Goal: Task Accomplishment & Management: Complete application form

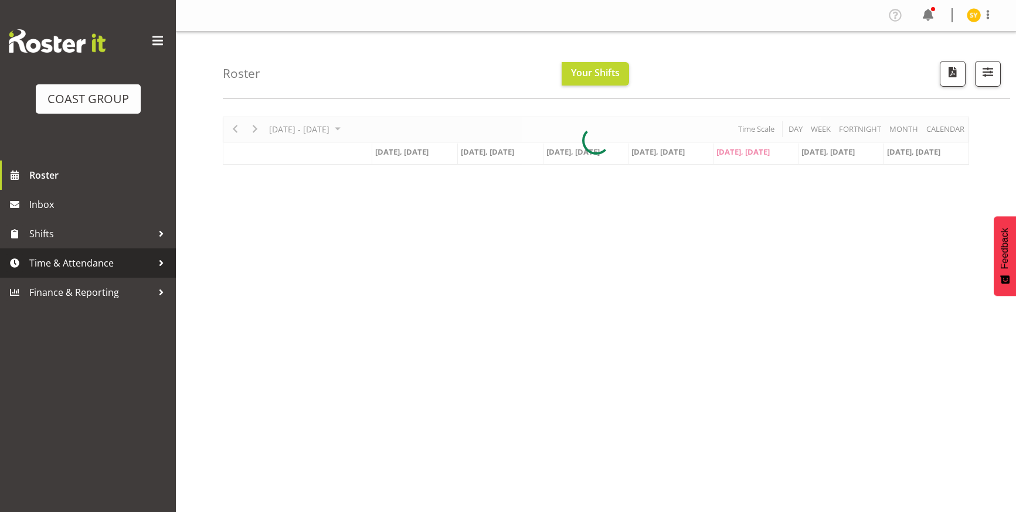
click at [79, 272] on link "Time & Attendance" at bounding box center [88, 263] width 176 height 29
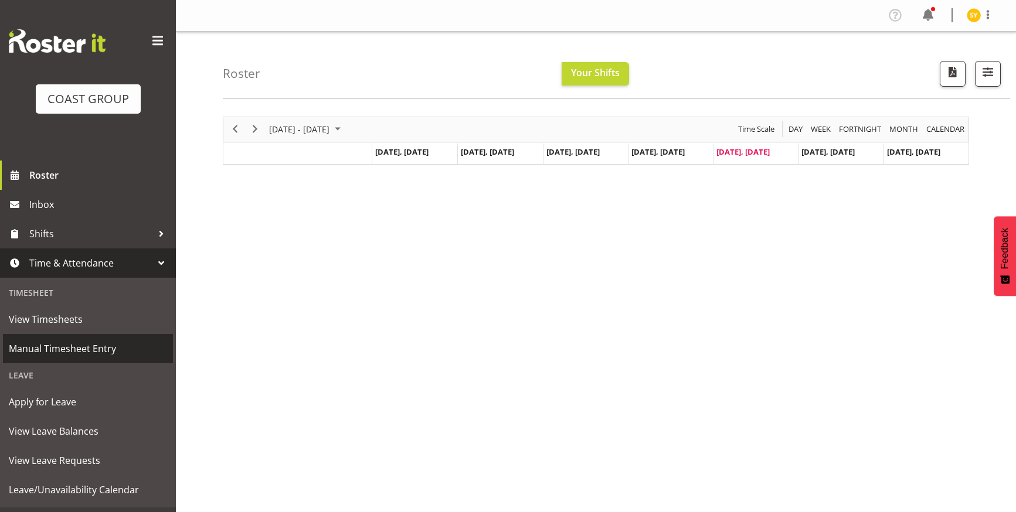
click at [81, 348] on span "Manual Timesheet Entry" at bounding box center [88, 349] width 158 height 18
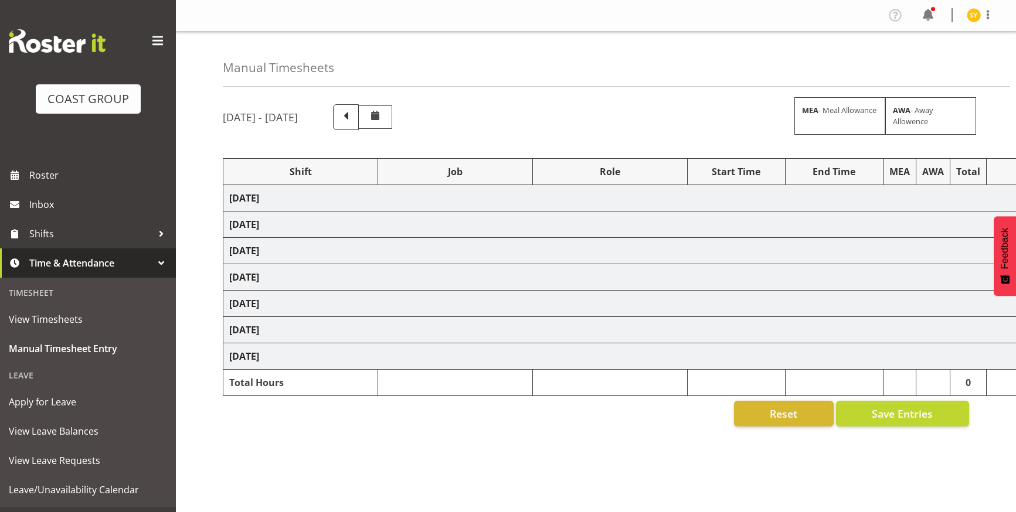
select select "69"
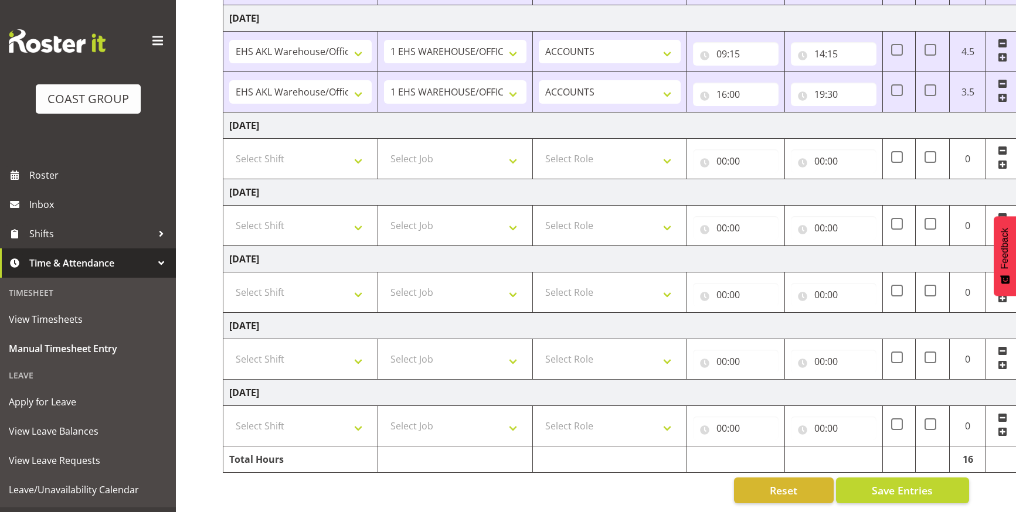
scroll to position [258, 0]
click at [359, 147] on select "Select Shift EHS AKL Warehouse/Office" at bounding box center [300, 158] width 142 height 23
select select "1083"
click at [229, 147] on select "Select Shift EHS AKL Warehouse/Office" at bounding box center [300, 158] width 142 height 23
click at [492, 161] on td "Select Job 1 Carlton Events 1 Carlton Hamilton 1 Carlton Wellington 1 EHS WAREH…" at bounding box center [455, 159] width 155 height 40
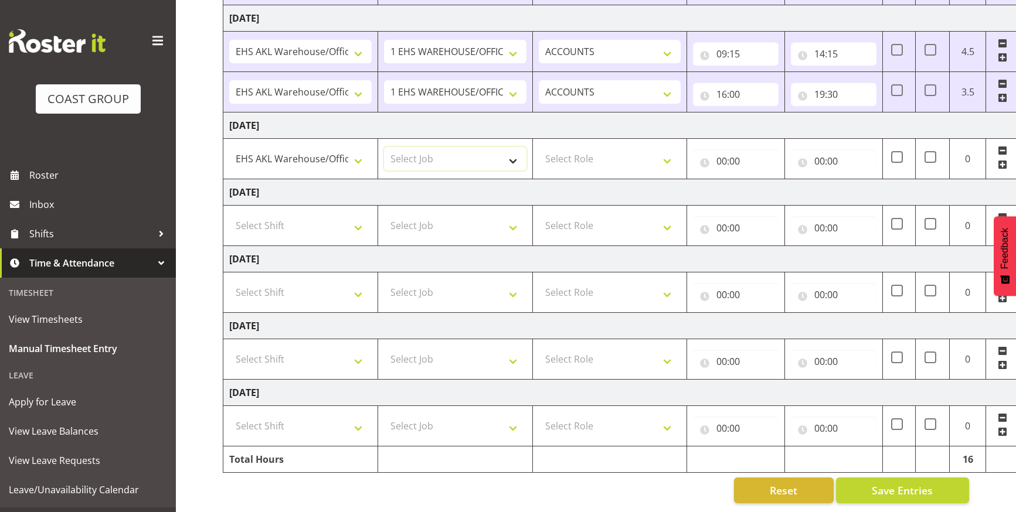
click at [492, 155] on select "Select Job 1 Carlton Events 1 Carlton Hamilton 1 Carlton Wellington 1 EHS WAREH…" at bounding box center [455, 158] width 142 height 23
select select "69"
click at [384, 147] on select "Select Job 1 Carlton Events 1 Carlton Hamilton 1 Carlton Wellington 1 EHS WAREH…" at bounding box center [455, 158] width 142 height 23
click at [604, 151] on select "Select Role ACCOUNTS" at bounding box center [610, 158] width 142 height 23
select select "204"
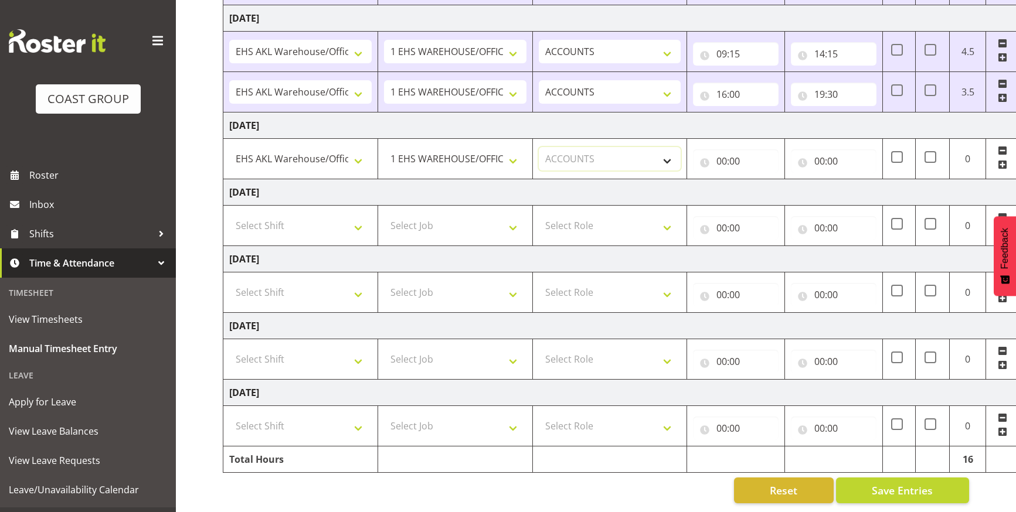
click at [539, 147] on select "Select Role ACCOUNTS" at bounding box center [610, 158] width 142 height 23
click at [730, 154] on input "00:00" at bounding box center [736, 160] width 86 height 23
click at [771, 181] on select "00 01 02 03 04 05 06 07 08 09 10 11 12 13 14 15 16 17 18 19 20 21 22 23" at bounding box center [773, 191] width 26 height 23
select select "9"
click at [760, 180] on select "00 01 02 03 04 05 06 07 08 09 10 11 12 13 14 15 16 17 18 19 20 21 22 23" at bounding box center [773, 191] width 26 height 23
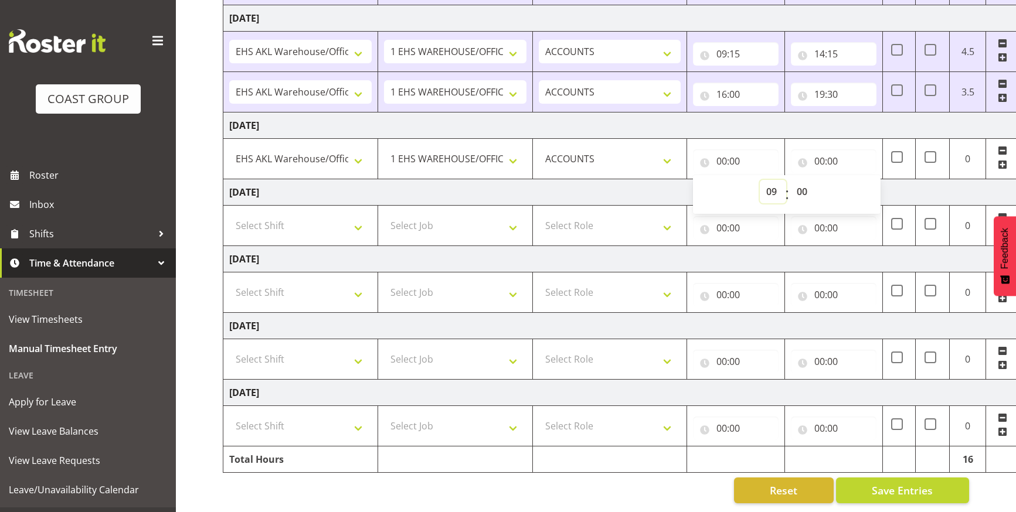
type input "09:00"
click at [800, 185] on select "00 01 02 03 04 05 06 07 08 09 10 11 12 13 14 15 16 17 18 19 20 21 22 23 24 25 2…" at bounding box center [803, 191] width 26 height 23
select select "50"
click at [790, 180] on select "00 01 02 03 04 05 06 07 08 09 10 11 12 13 14 15 16 17 18 19 20 21 22 23 24 25 2…" at bounding box center [803, 191] width 26 height 23
type input "09:50"
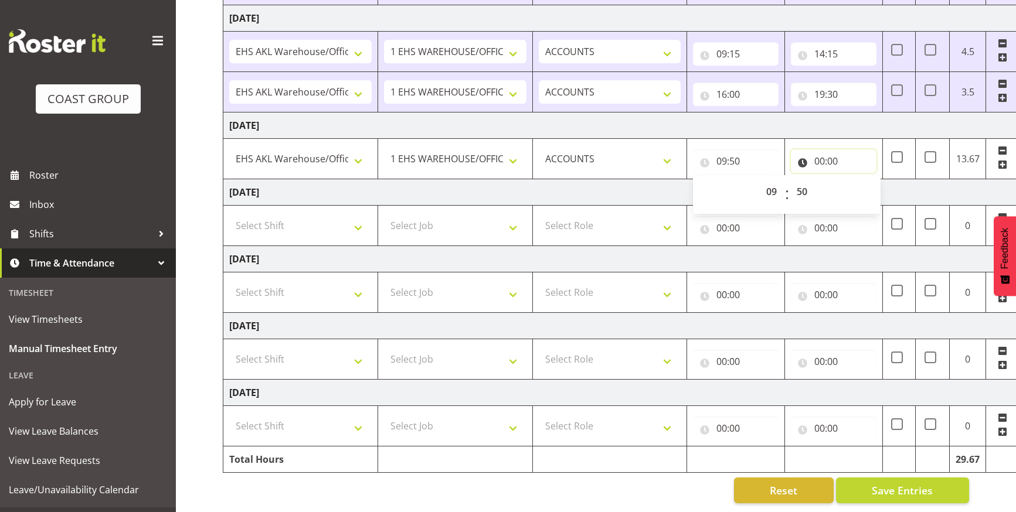
click at [823, 152] on input "00:00" at bounding box center [834, 160] width 86 height 23
click at [864, 180] on select "00 01 02 03 04 05 06 07 08 09 10 11 12 13 14 15 16 17 18 19 20 21 22 23" at bounding box center [871, 191] width 26 height 23
select select "14"
click at [858, 180] on select "00 01 02 03 04 05 06 07 08 09 10 11 12 13 14 15 16 17 18 19 20 21 22 23" at bounding box center [871, 191] width 26 height 23
type input "14:00"
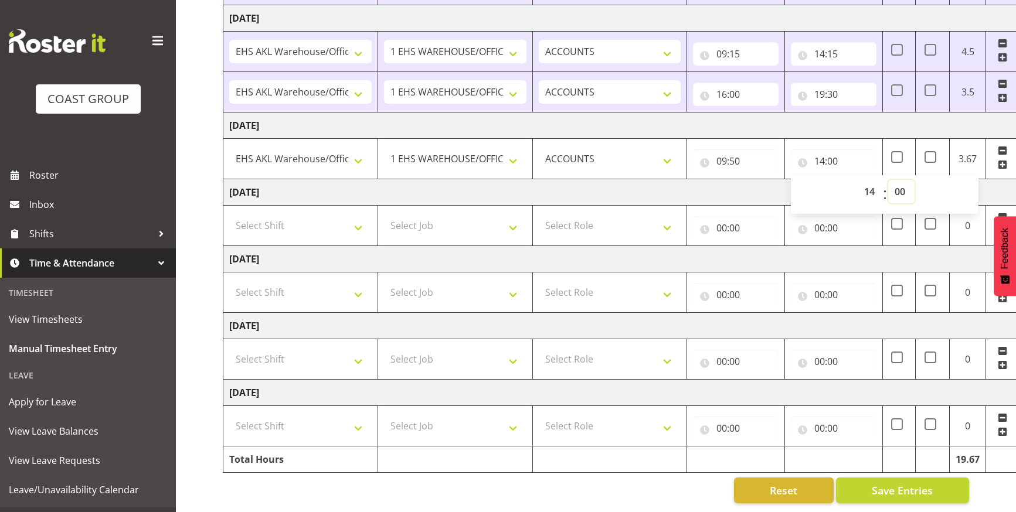
click at [906, 181] on select "00 01 02 03 04 05 06 07 08 09 10 11 12 13 14 15 16 17 18 19 20 21 22 23 24 25 2…" at bounding box center [901, 191] width 26 height 23
select select "20"
click at [888, 180] on select "00 01 02 03 04 05 06 07 08 09 10 11 12 13 14 15 16 17 18 19 20 21 22 23 24 25 2…" at bounding box center [901, 191] width 26 height 23
type input "14:20"
drag, startPoint x: 1002, startPoint y: 154, endPoint x: 953, endPoint y: 165, distance: 51.1
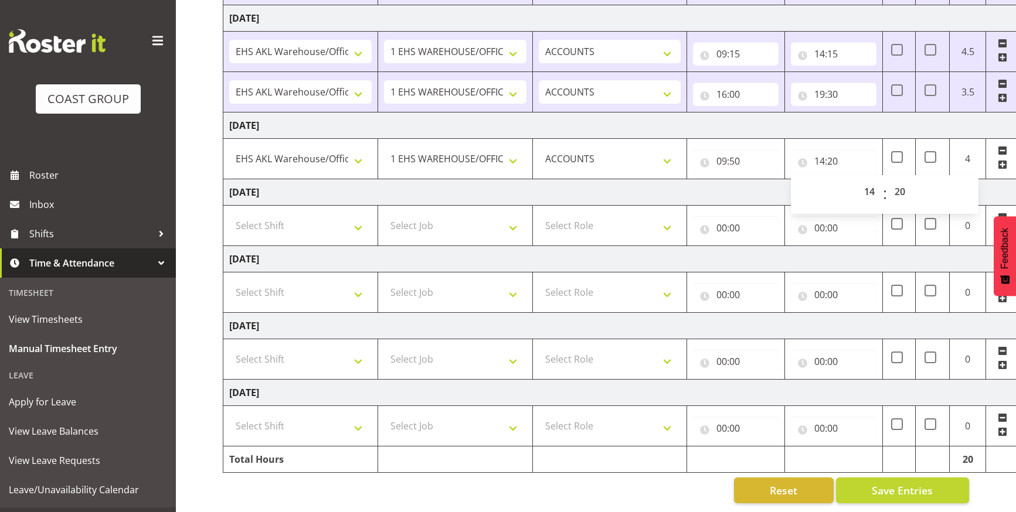
click at [1002, 160] on span at bounding box center [1002, 164] width 9 height 9
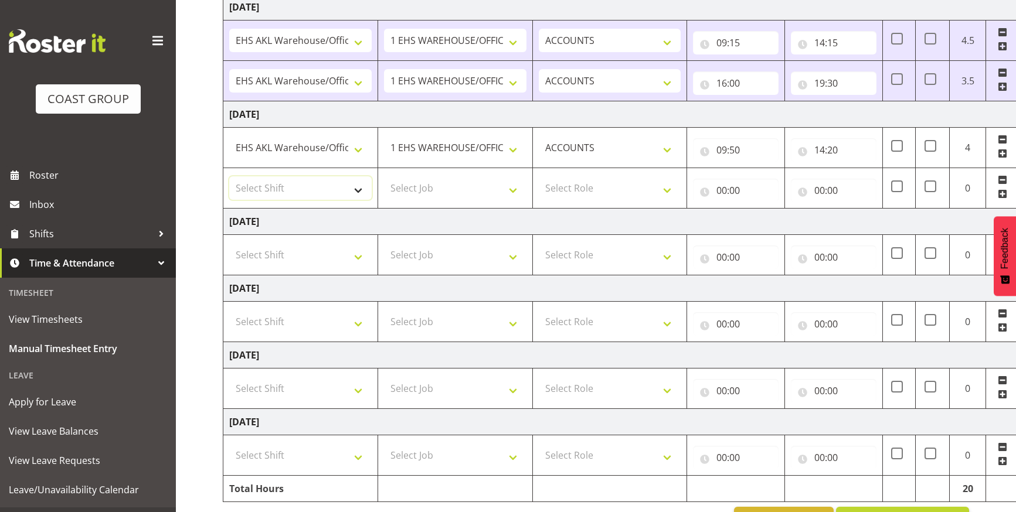
click at [338, 186] on select "Select Shift EHS AKL Warehouse/Office" at bounding box center [300, 187] width 142 height 23
select select "1083"
click at [229, 176] on select "Select Shift EHS AKL Warehouse/Office" at bounding box center [300, 187] width 142 height 23
click at [480, 193] on select "Select Job 1 Carlton Events 1 Carlton Hamilton 1 Carlton Wellington 1 EHS WAREH…" at bounding box center [455, 187] width 142 height 23
select select "69"
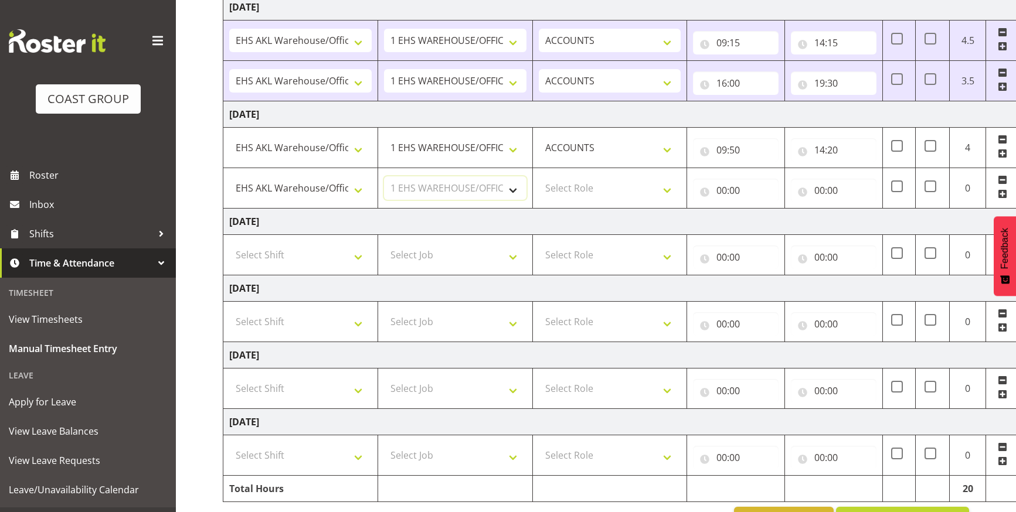
click at [384, 176] on select "Select Job 1 Carlton Events 1 Carlton Hamilton 1 Carlton Wellington 1 EHS WAREH…" at bounding box center [455, 187] width 142 height 23
click at [643, 188] on select "Select Role ACCOUNTS" at bounding box center [610, 187] width 142 height 23
select select "204"
click at [539, 176] on select "Select Role ACCOUNTS" at bounding box center [610, 187] width 142 height 23
click at [729, 193] on input "00:00" at bounding box center [736, 190] width 86 height 23
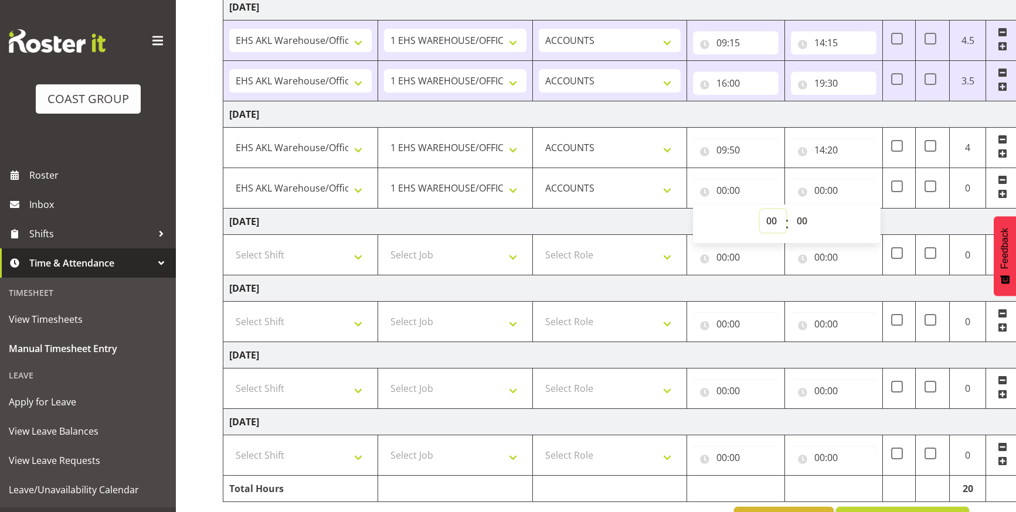
click at [768, 225] on select "00 01 02 03 04 05 06 07 08 09 10 11 12 13 14 15 16 17 18 19 20 21 22 23" at bounding box center [773, 220] width 26 height 23
select select "14"
click at [760, 209] on select "00 01 02 03 04 05 06 07 08 09 10 11 12 13 14 15 16 17 18 19 20 21 22 23" at bounding box center [773, 220] width 26 height 23
type input "14:00"
click at [829, 190] on input "00:00" at bounding box center [834, 190] width 86 height 23
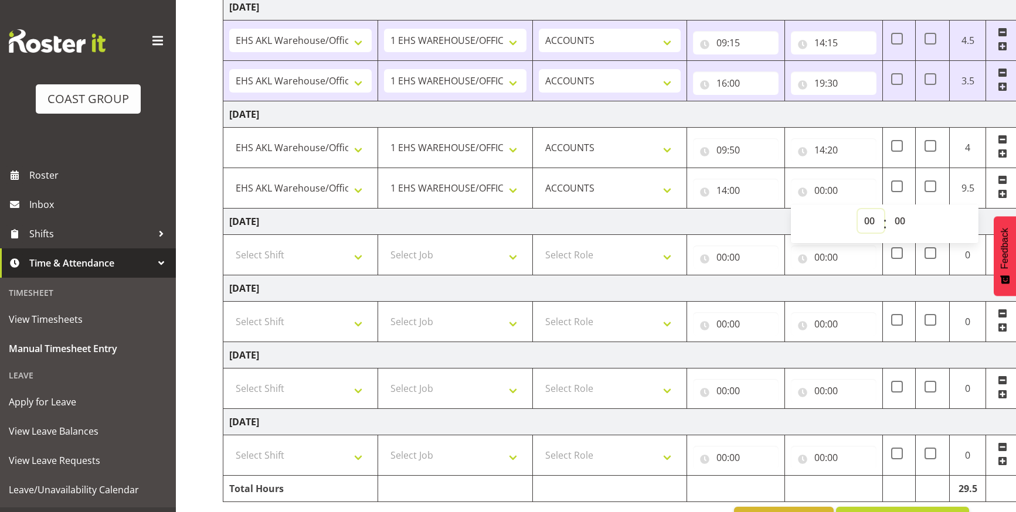
click at [869, 220] on select "00 01 02 03 04 05 06 07 08 09 10 11 12 13 14 15 16 17 18 19 20 21 22 23" at bounding box center [871, 220] width 26 height 23
select select "18"
click at [858, 209] on select "00 01 02 03 04 05 06 07 08 09 10 11 12 13 14 15 16 17 18 19 20 21 22 23" at bounding box center [871, 220] width 26 height 23
type input "18:00"
click at [871, 220] on select "00 01 02 03 04 05 06 07 08 09 10 11 12 13 14 15 16 17 18 19 20 21 22 23" at bounding box center [871, 220] width 26 height 23
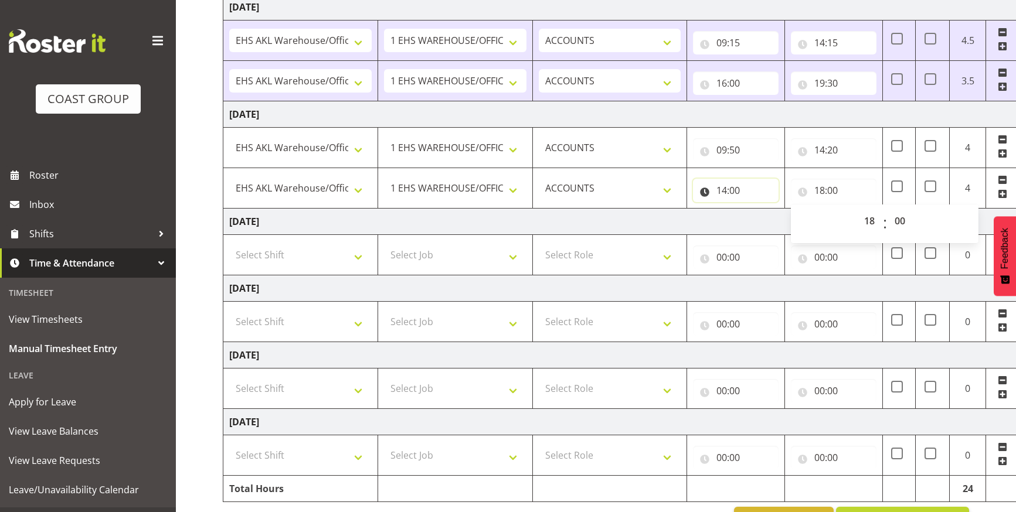
click at [723, 188] on input "14:00" at bounding box center [736, 190] width 86 height 23
click at [771, 221] on select "00 01 02 03 04 05 06 07 08 09 10 11 12 13 14 15 16 17 18 19 20 21 22 23" at bounding box center [773, 220] width 26 height 23
select select "16"
click at [760, 209] on select "00 01 02 03 04 05 06 07 08 09 10 11 12 13 14 15 16 17 18 19 20 21 22 23" at bounding box center [773, 220] width 26 height 23
type input "16:00"
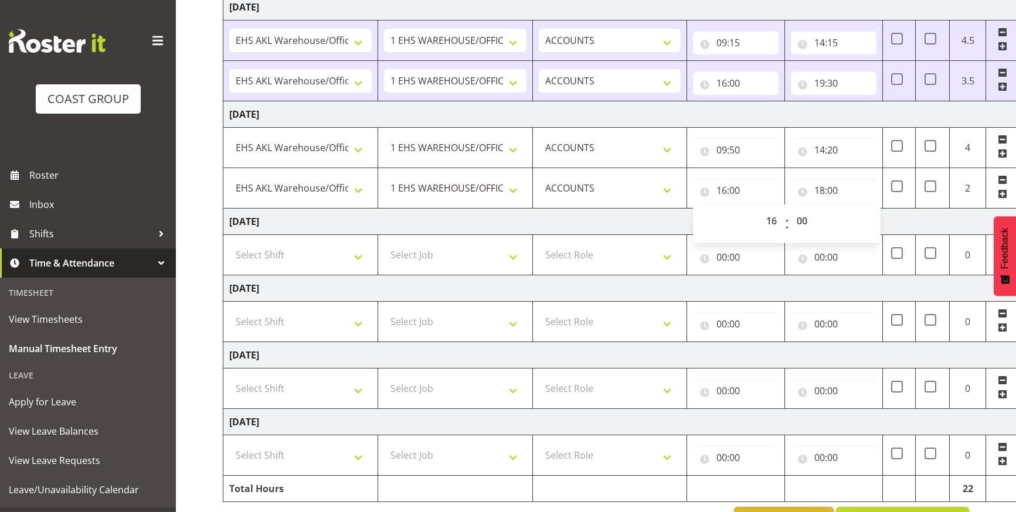
click at [1002, 192] on span at bounding box center [1002, 193] width 9 height 9
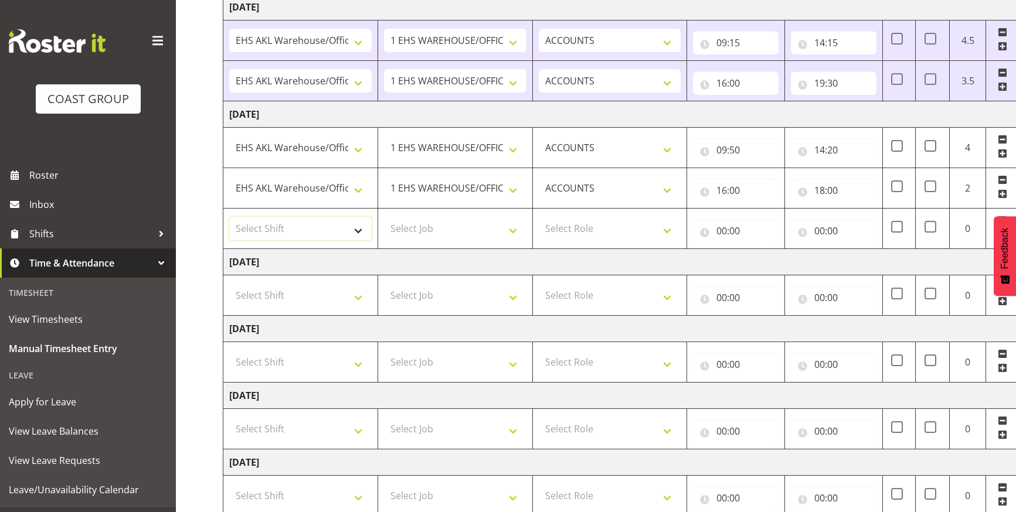
click at [335, 227] on select "Select Shift EHS AKL Warehouse/Office" at bounding box center [300, 228] width 142 height 23
select select "1083"
click at [229, 217] on select "Select Shift EHS AKL Warehouse/Office" at bounding box center [300, 228] width 142 height 23
click at [480, 229] on select "Select Job 1 Carlton Events 1 Carlton Hamilton 1 Carlton Wellington 1 EHS WAREH…" at bounding box center [455, 228] width 142 height 23
select select "69"
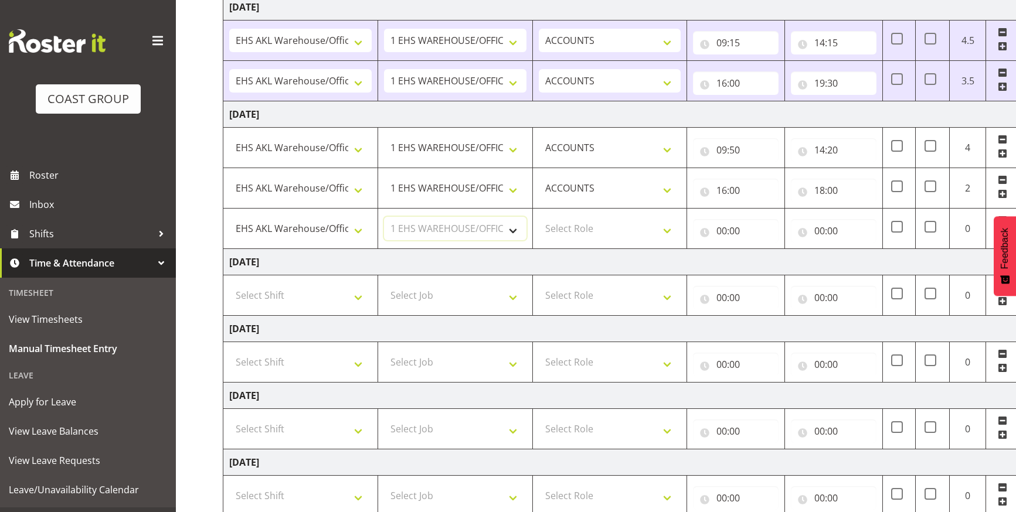
click at [384, 217] on select "Select Job 1 Carlton Events 1 Carlton Hamilton 1 Carlton Wellington 1 EHS WAREH…" at bounding box center [455, 228] width 142 height 23
click at [659, 226] on select "Select Role ACCOUNTS" at bounding box center [610, 228] width 142 height 23
select select "204"
click at [539, 217] on select "Select Role ACCOUNTS" at bounding box center [610, 228] width 142 height 23
click at [724, 227] on input "00:00" at bounding box center [736, 230] width 86 height 23
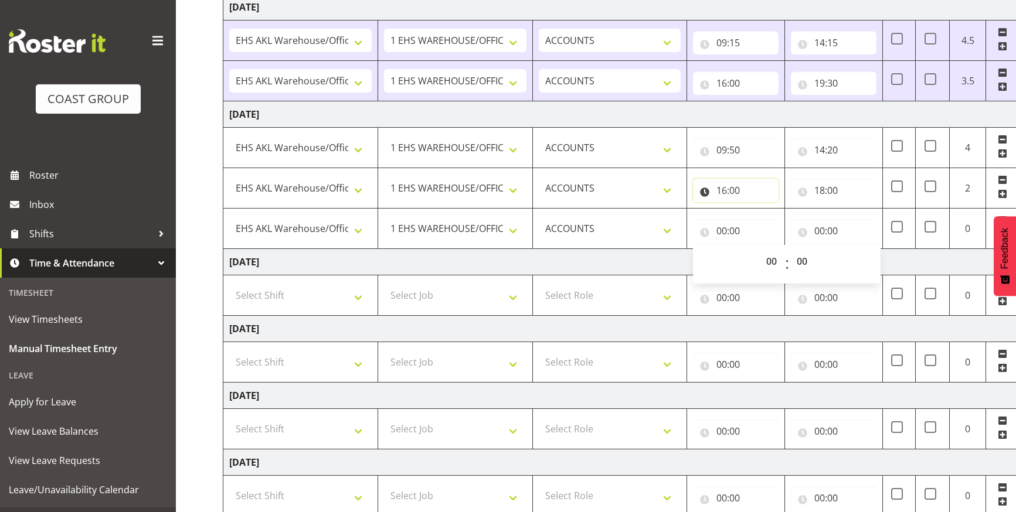
click at [729, 193] on input "16:00" at bounding box center [736, 190] width 86 height 23
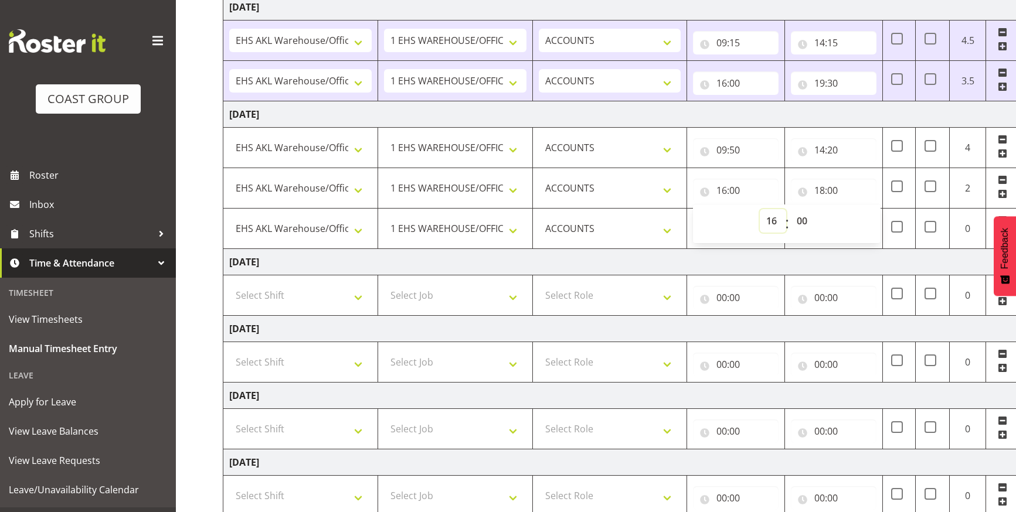
click at [763, 216] on select "00 01 02 03 04 05 06 07 08 09 10 11 12 13 14 15 16 17 18 19 20 21 22 23" at bounding box center [773, 220] width 26 height 23
select select "15"
click at [760, 209] on select "00 01 02 03 04 05 06 07 08 09 10 11 12 13 14 15 16 17 18 19 20 21 22 23" at bounding box center [773, 220] width 26 height 23
type input "15:00"
click at [796, 219] on select "00 01 02 03 04 05 06 07 08 09 10 11 12 13 14 15 16 17 18 19 20 21 22 23 24 25 2…" at bounding box center [803, 220] width 26 height 23
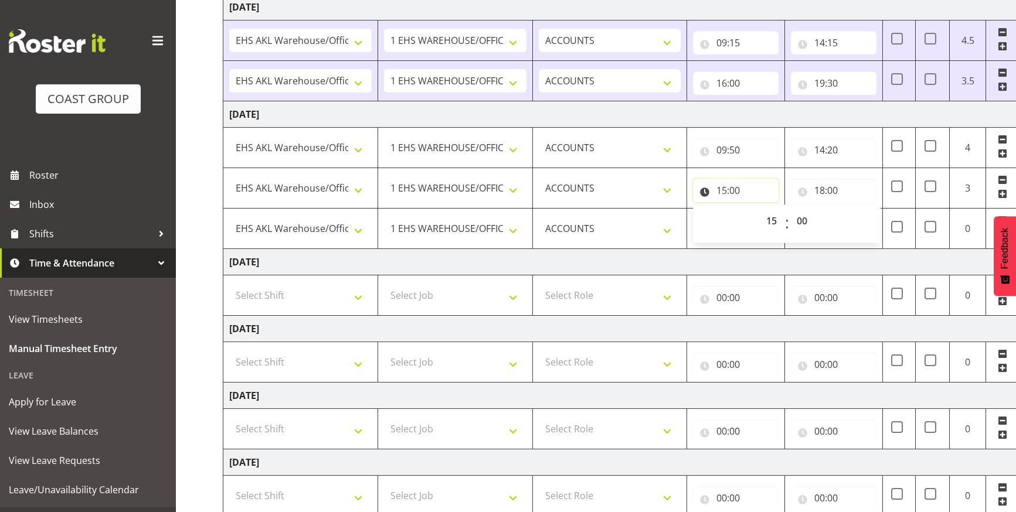
click at [732, 194] on input "15:00" at bounding box center [736, 190] width 86 height 23
click at [722, 191] on input "15:00" at bounding box center [736, 190] width 86 height 23
click at [770, 224] on select "00 01 02 03 04 05 06 07 08 09 10 11 12 13 14 15 16 17 18 19 20 21 22 23" at bounding box center [773, 220] width 26 height 23
select select "16"
click at [760, 209] on select "00 01 02 03 04 05 06 07 08 09 10 11 12 13 14 15 16 17 18 19 20 21 22 23" at bounding box center [773, 220] width 26 height 23
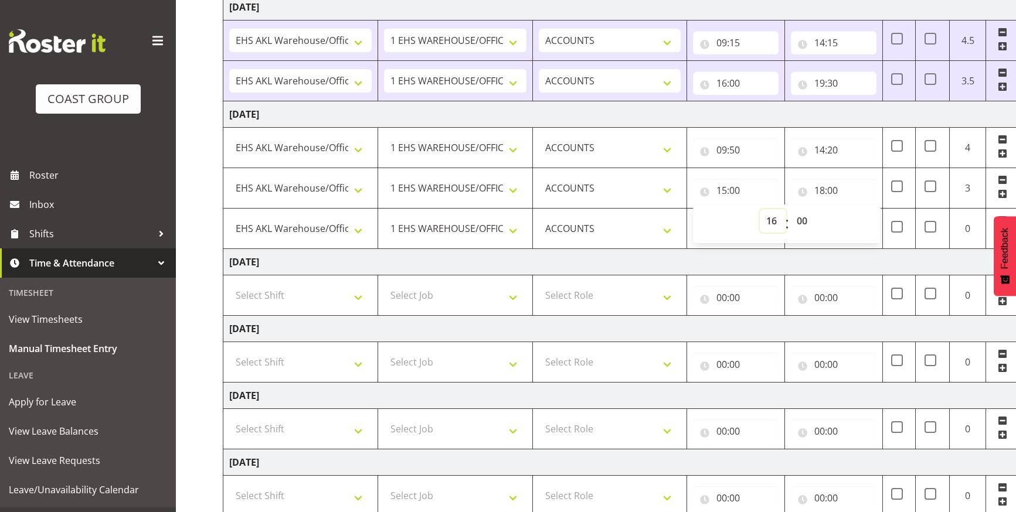
type input "16:00"
click at [689, 244] on td "00:00 00 01 02 03 04 05 06 07 08 09 10 11 12 13 14 15 16 17 18 19 20 21 22 23 :…" at bounding box center [736, 229] width 98 height 40
click at [741, 234] on input "00:00" at bounding box center [736, 230] width 86 height 23
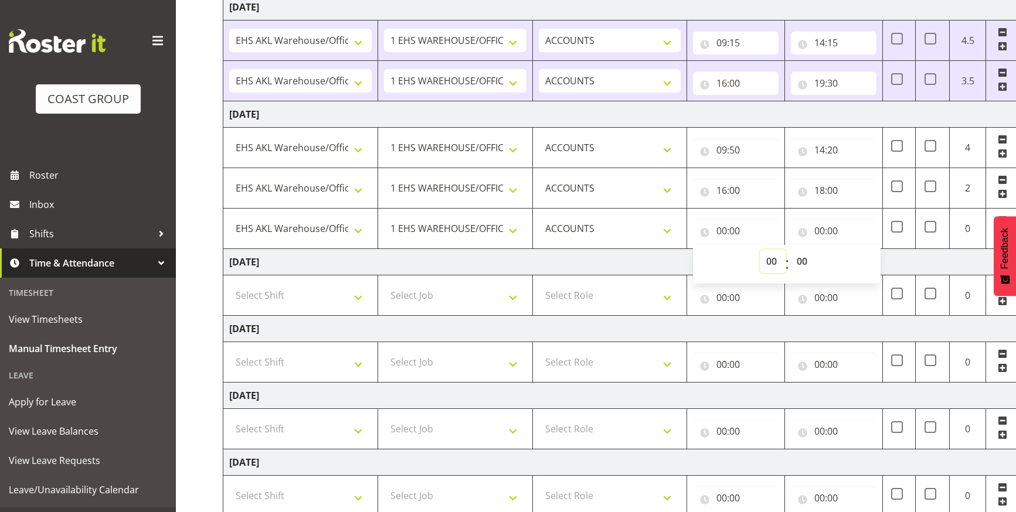
click at [773, 262] on select "00 01 02 03 04 05 06 07 08 09 10 11 12 13 14 15 16 17 18 19 20 21 22 23" at bounding box center [773, 261] width 26 height 23
select select "22"
click at [760, 250] on select "00 01 02 03 04 05 06 07 08 09 10 11 12 13 14 15 16 17 18 19 20 21 22 23" at bounding box center [773, 261] width 26 height 23
type input "22:00"
click at [827, 231] on input "00:00" at bounding box center [834, 230] width 86 height 23
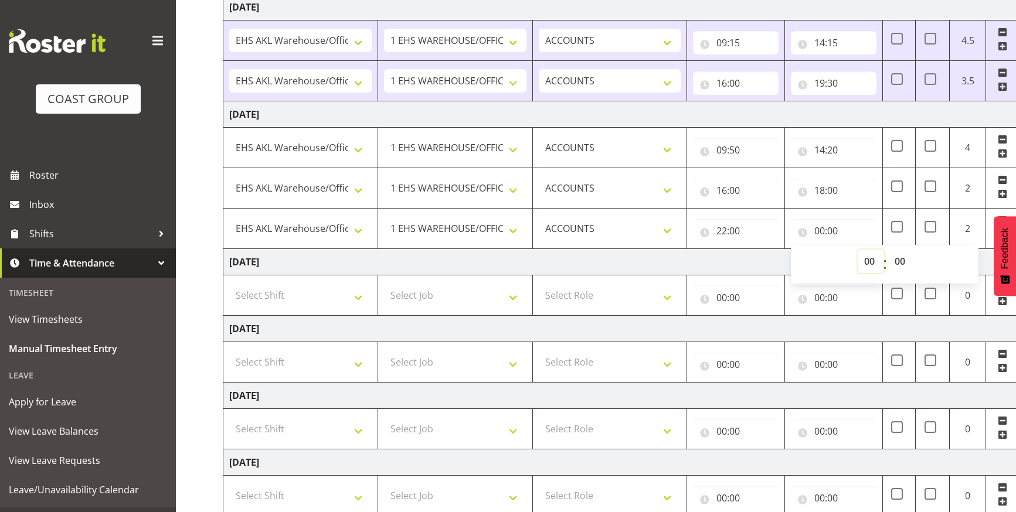
click at [873, 259] on select "00 01 02 03 04 05 06 07 08 09 10 11 12 13 14 15 16 17 18 19 20 21 22 23" at bounding box center [871, 261] width 26 height 23
click at [858, 250] on select "00 01 02 03 04 05 06 07 08 09 10 11 12 13 14 15 16 17 18 19 20 21 22 23" at bounding box center [871, 261] width 26 height 23
click at [718, 256] on td "Saturday 23rd August 2025" at bounding box center [633, 262] width 820 height 26
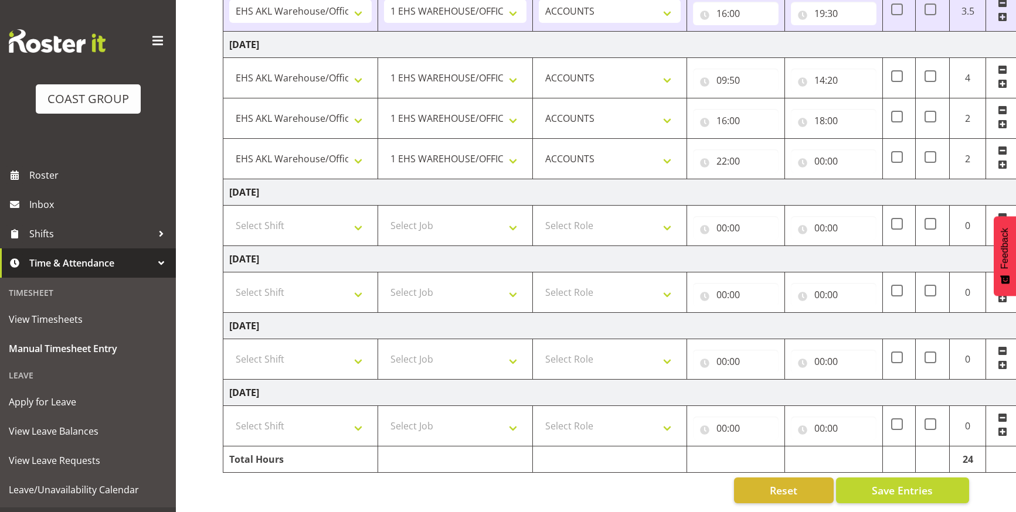
scroll to position [339, 0]
click at [904, 484] on span "Save Entries" at bounding box center [902, 490] width 61 height 15
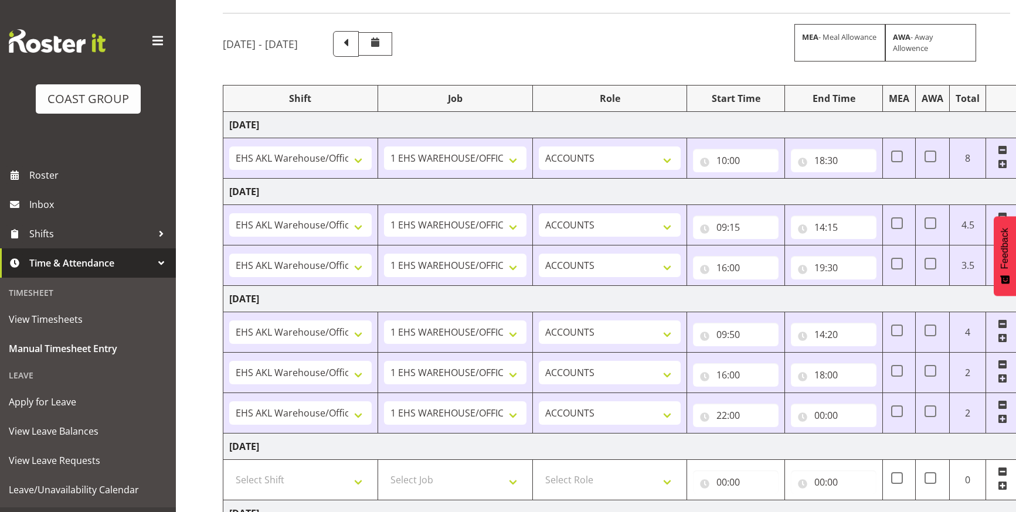
scroll to position [0, 0]
